Goal: Task Accomplishment & Management: Use online tool/utility

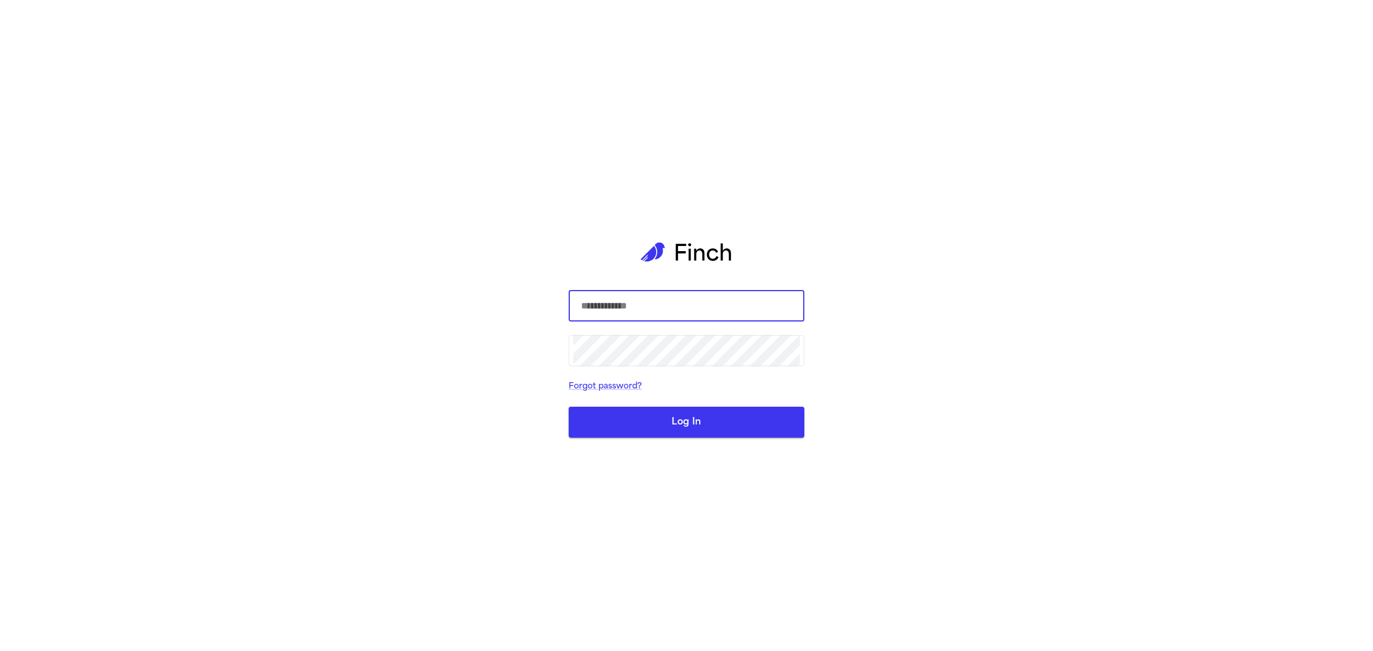
type input "**********"
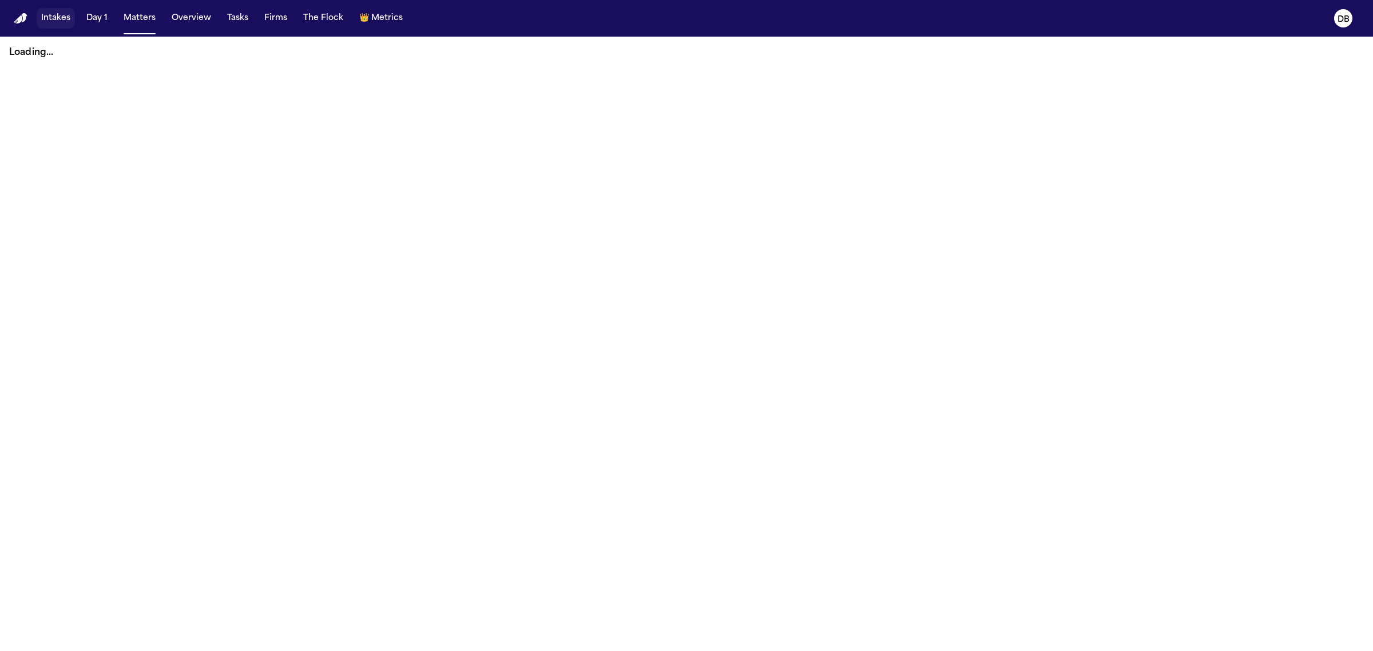
click at [65, 24] on button "Intakes" at bounding box center [56, 18] width 38 height 21
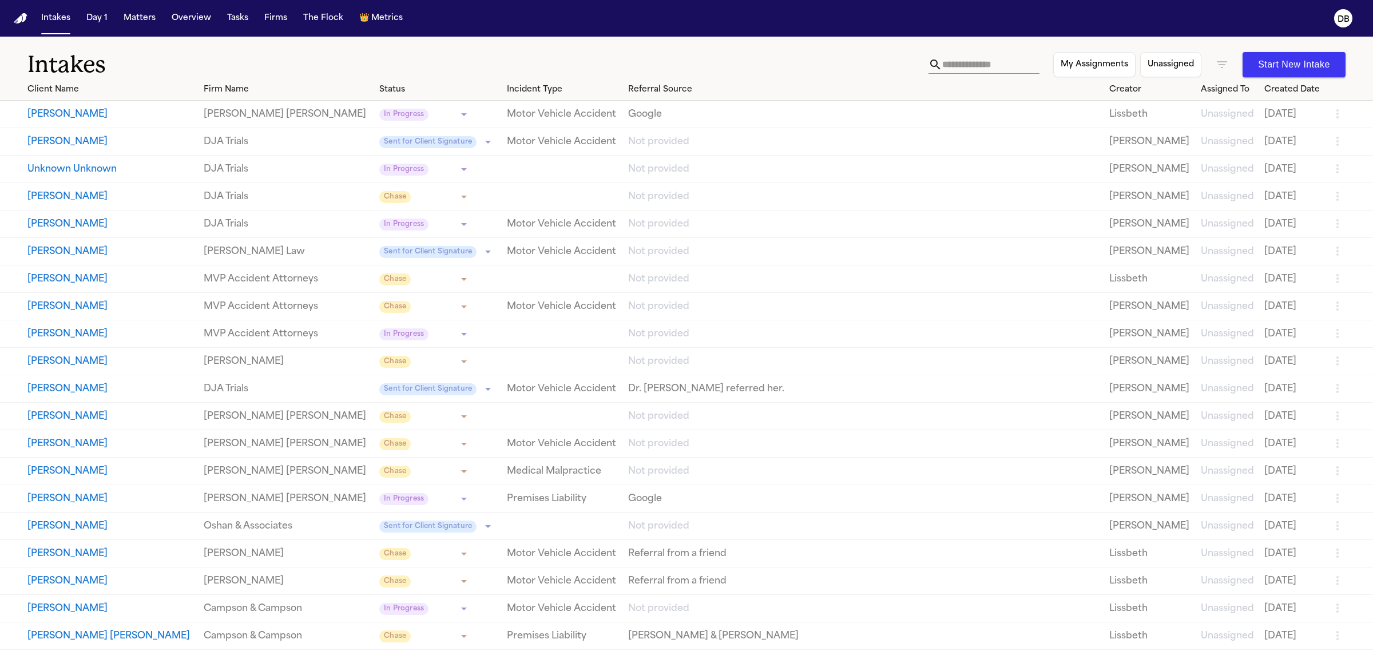
click at [1, 65] on div "Intakes My Assignments Unassigned Start New Intake" at bounding box center [686, 58] width 1373 height 42
click at [0, 70] on div "Intakes My Assignments Unassigned Start New Intake" at bounding box center [686, 58] width 1373 height 42
